Goal: Find specific page/section: Find specific page/section

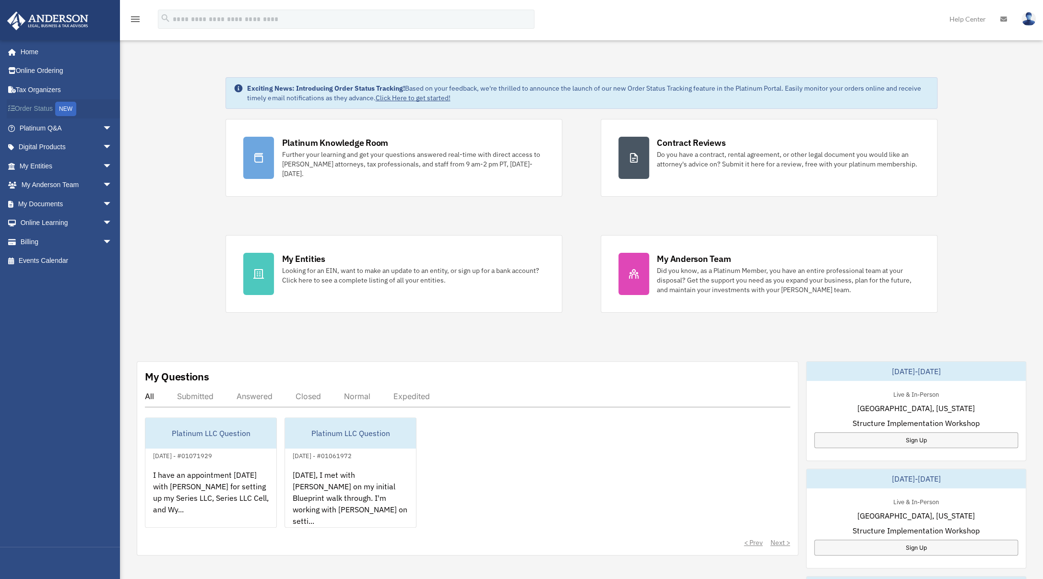
click at [32, 108] on link "Order Status NEW" at bounding box center [67, 109] width 120 height 20
click at [102, 150] on span "arrow_drop_down" at bounding box center [110, 148] width 19 height 20
click at [38, 76] on link "Online Ordering" at bounding box center [67, 70] width 120 height 19
click at [103, 143] on span "arrow_drop_down" at bounding box center [112, 148] width 19 height 20
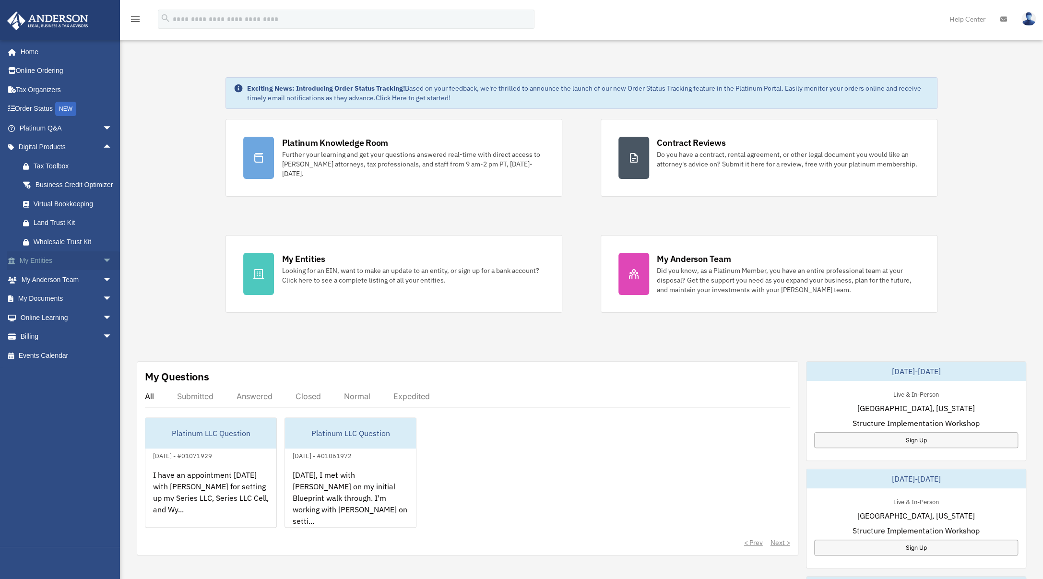
click at [103, 271] on span "arrow_drop_down" at bounding box center [112, 261] width 19 height 20
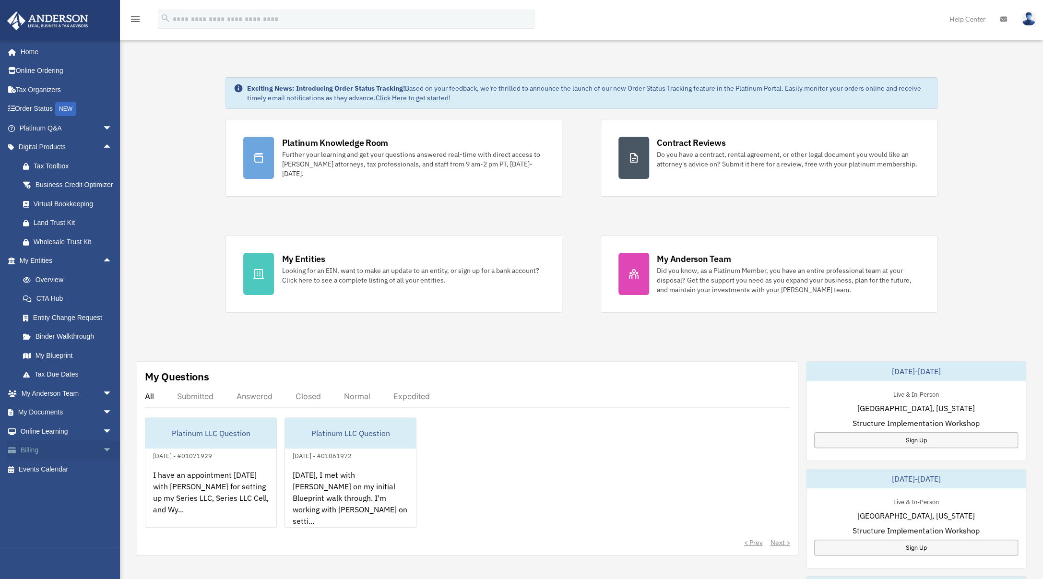
click at [103, 461] on span "arrow_drop_down" at bounding box center [112, 451] width 19 height 20
click at [61, 478] on link "$ Open Invoices" at bounding box center [69, 470] width 113 height 20
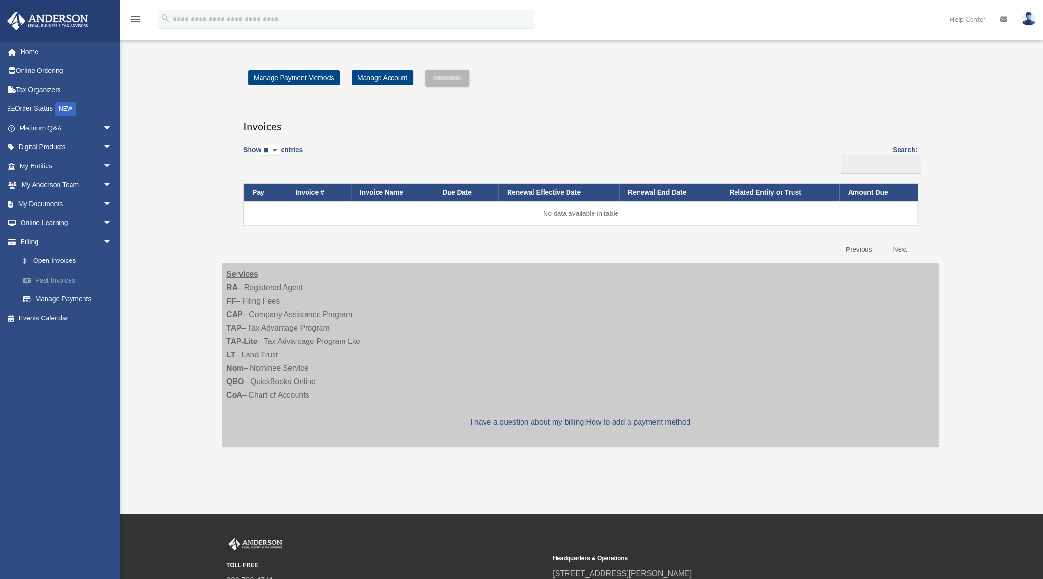
click at [64, 275] on link "Past Invoices" at bounding box center [69, 280] width 113 height 19
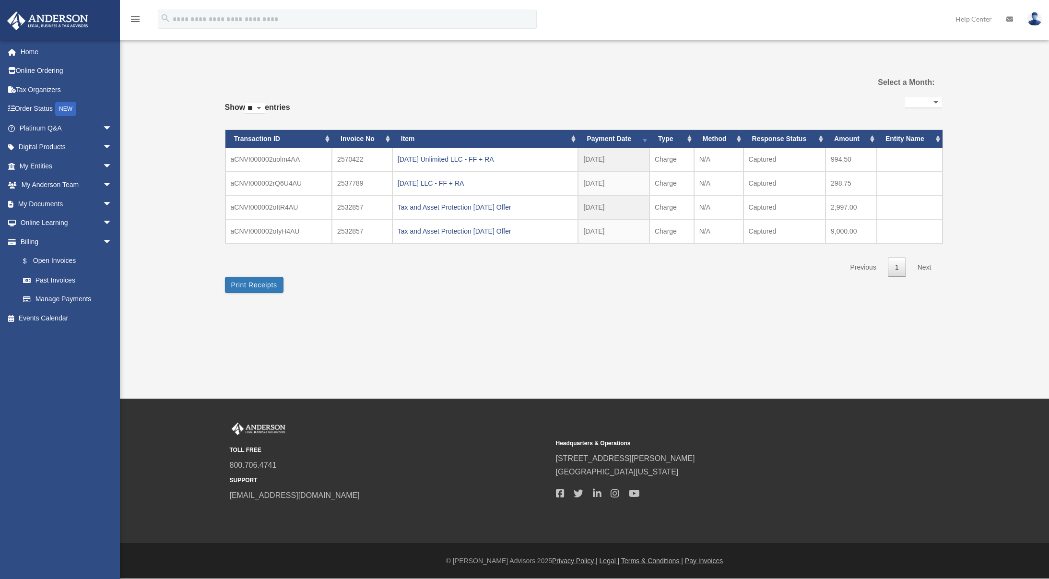
select select
click at [42, 54] on link "Home" at bounding box center [67, 51] width 120 height 19
